Goal: Navigation & Orientation: Find specific page/section

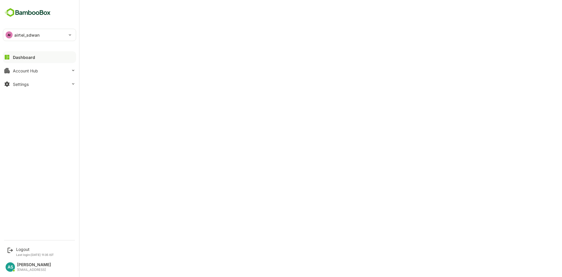
click at [14, 59] on div "Dashboard" at bounding box center [24, 57] width 22 height 5
click at [69, 34] on div "AI airtel_sdwan" at bounding box center [39, 35] width 73 height 12
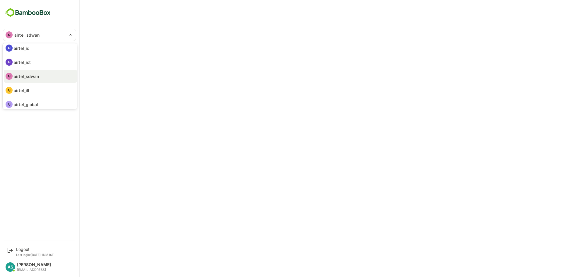
click at [136, 139] on div at bounding box center [281, 138] width 562 height 277
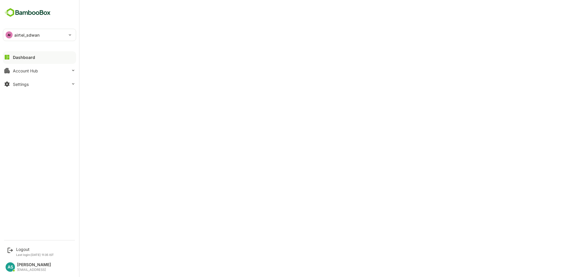
click at [30, 37] on p "airtel_sdwan" at bounding box center [26, 35] width 25 height 6
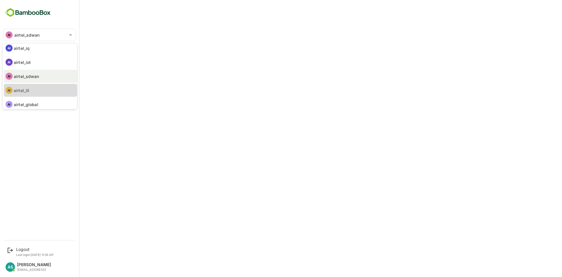
click at [27, 89] on p "airtel_ill" at bounding box center [22, 90] width 16 height 6
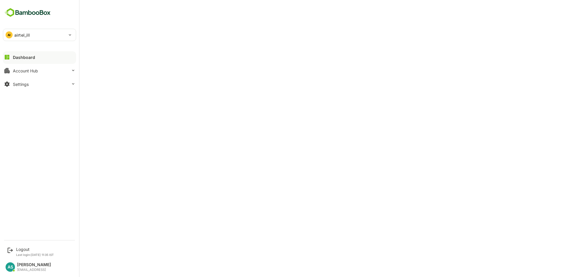
click at [14, 57] on div "Dashboard" at bounding box center [24, 57] width 22 height 5
click at [30, 86] on button "Settings" at bounding box center [39, 84] width 73 height 12
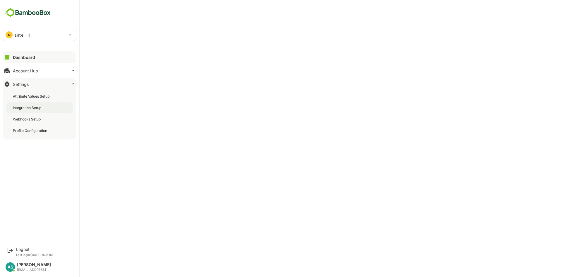
click at [35, 108] on div "Integration Setup" at bounding box center [28, 107] width 30 height 5
click at [26, 58] on div "Dashboard" at bounding box center [23, 57] width 21 height 5
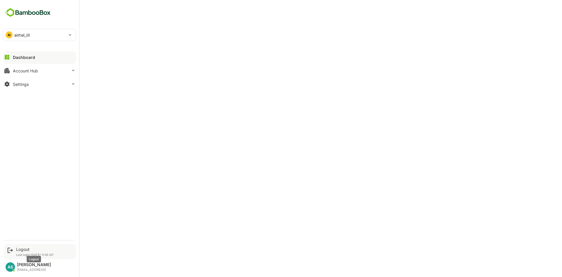
click at [23, 247] on div "Logout" at bounding box center [35, 249] width 38 height 5
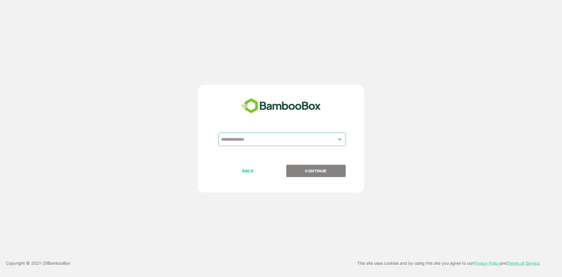
click at [238, 139] on input "text" at bounding box center [282, 139] width 125 height 11
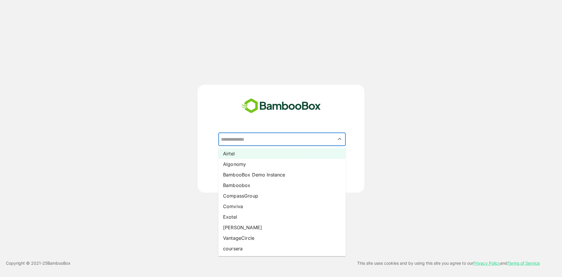
click at [235, 156] on li "Airtel" at bounding box center [281, 153] width 127 height 11
type input "******"
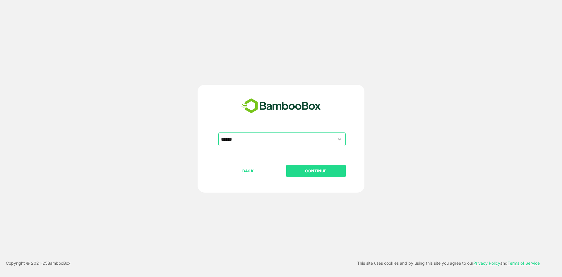
click at [320, 175] on button "CONTINUE" at bounding box center [315, 171] width 59 height 12
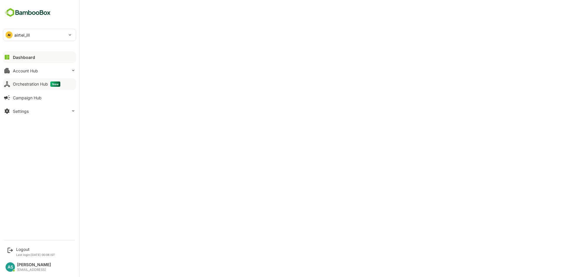
click at [35, 85] on div "Orchestration Hub New" at bounding box center [36, 83] width 47 height 5
click at [15, 59] on div "Dashboard" at bounding box center [23, 57] width 21 height 5
click at [34, 81] on div "Orchestration Hub New" at bounding box center [36, 83] width 47 height 5
click at [12, 55] on button "Dashboard" at bounding box center [39, 57] width 73 height 12
